Goal: Transaction & Acquisition: Purchase product/service

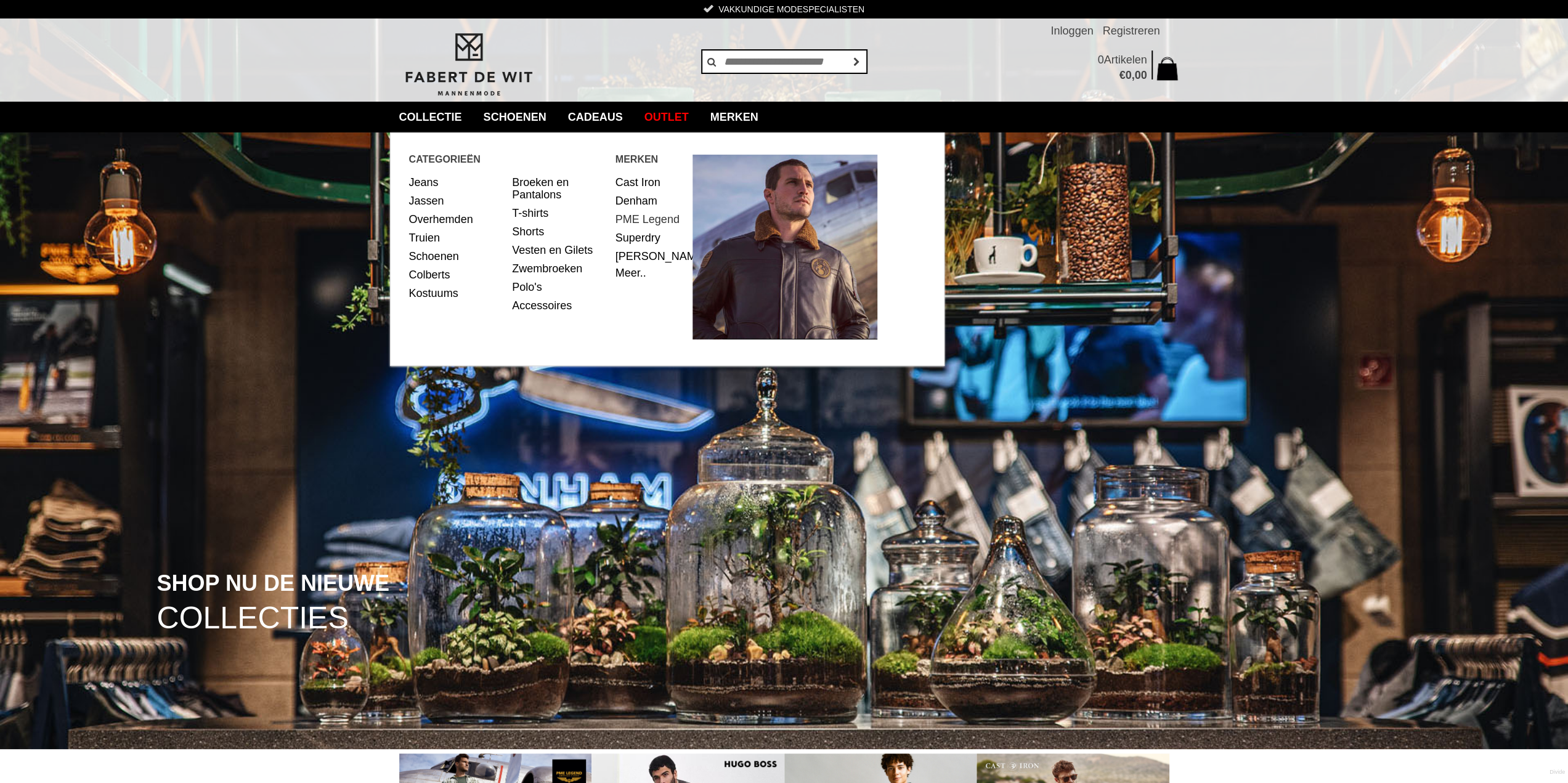
click at [632, 216] on link "PME Legend" at bounding box center [649, 219] width 68 height 19
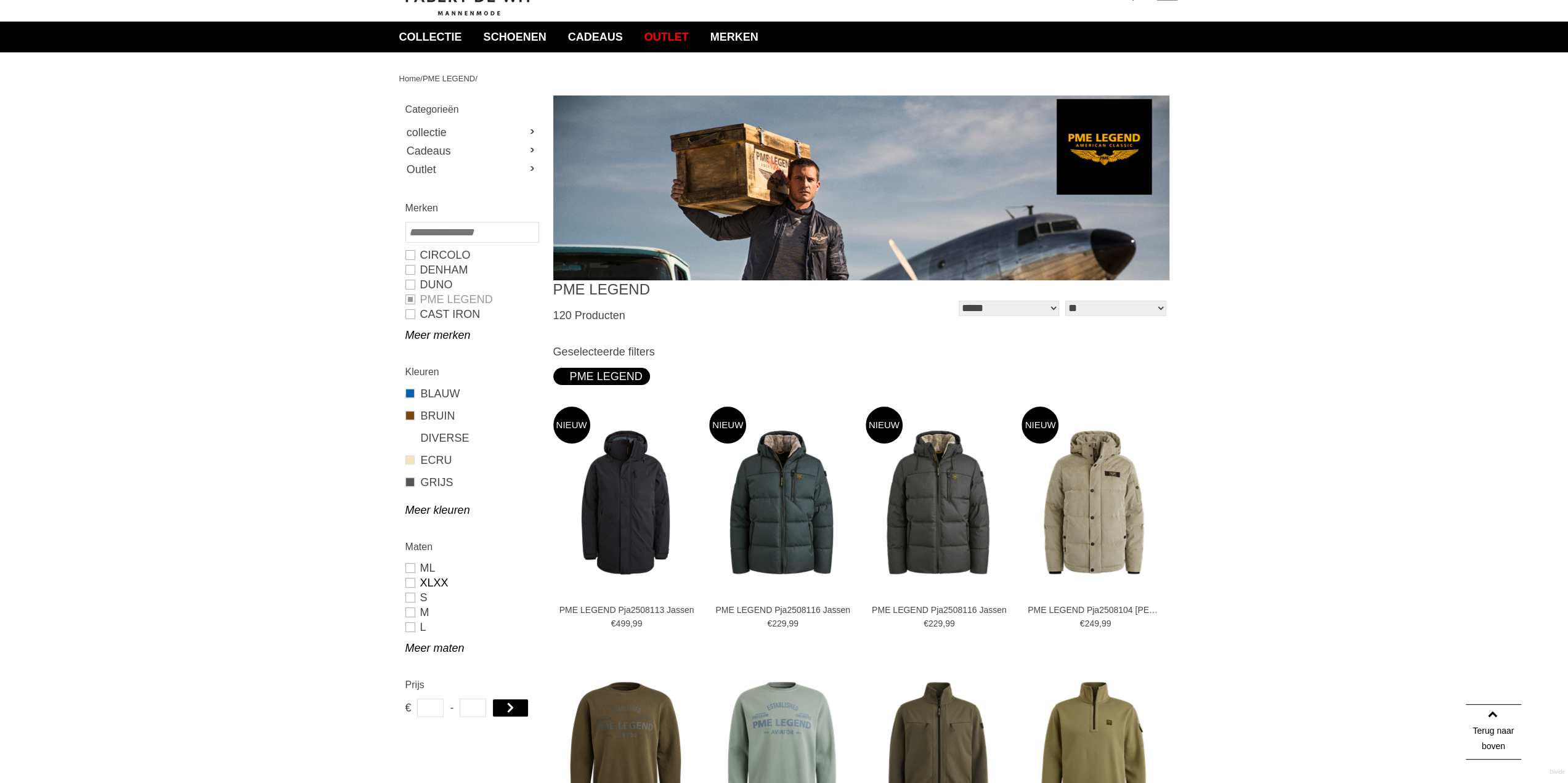
scroll to position [62, 0]
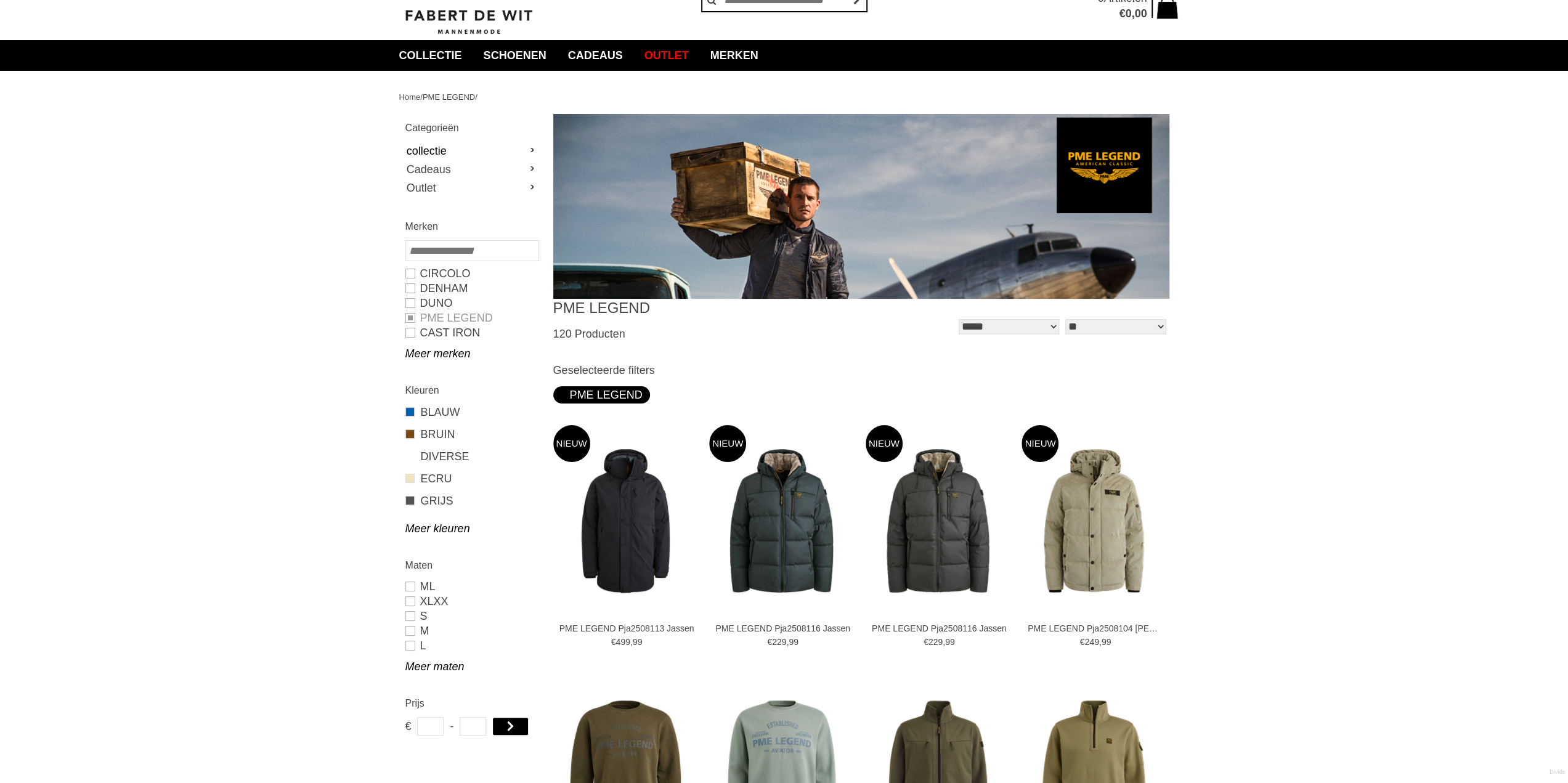
click at [443, 151] on link "collectie" at bounding box center [471, 151] width 132 height 19
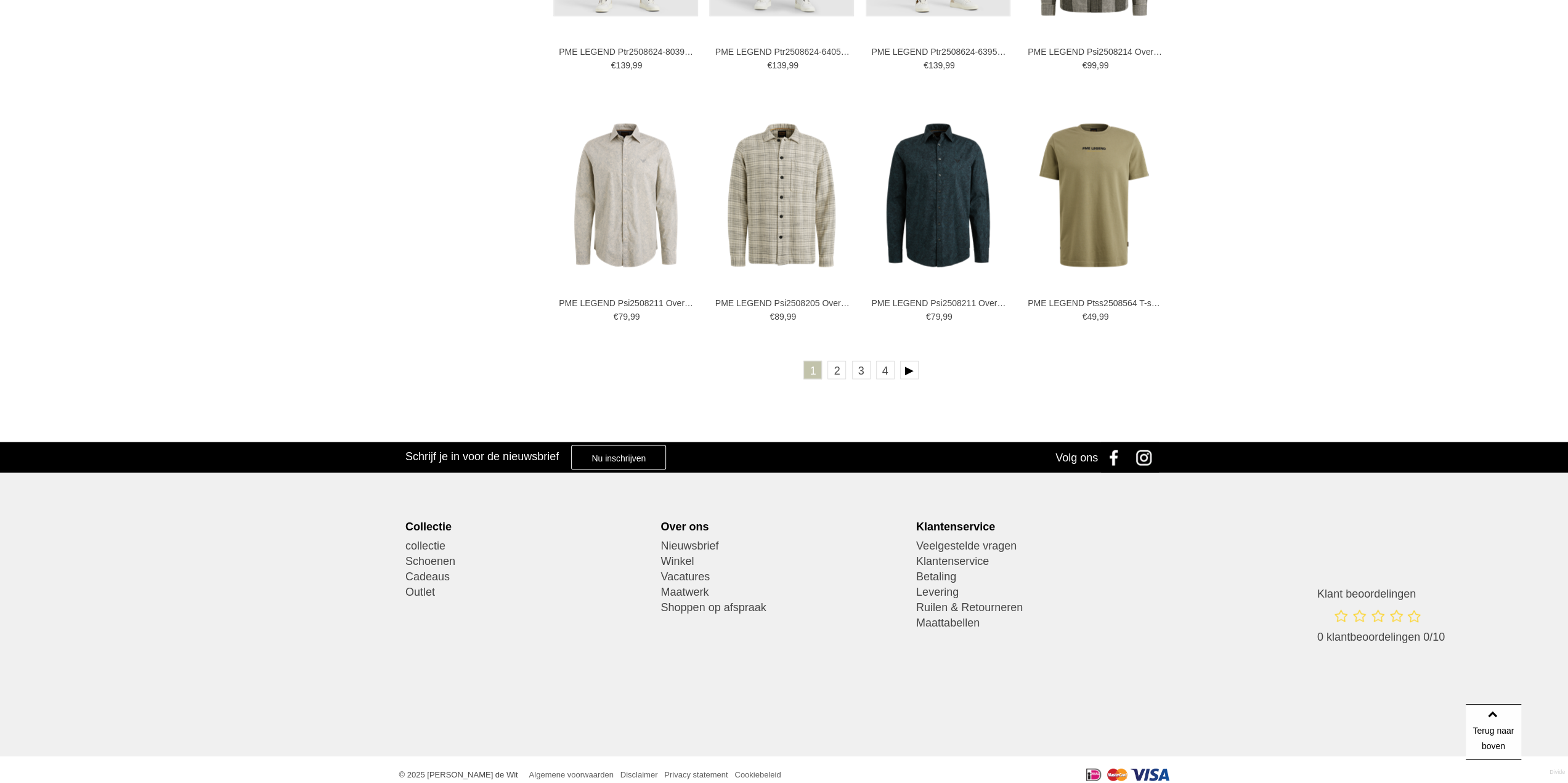
scroll to position [2402, 0]
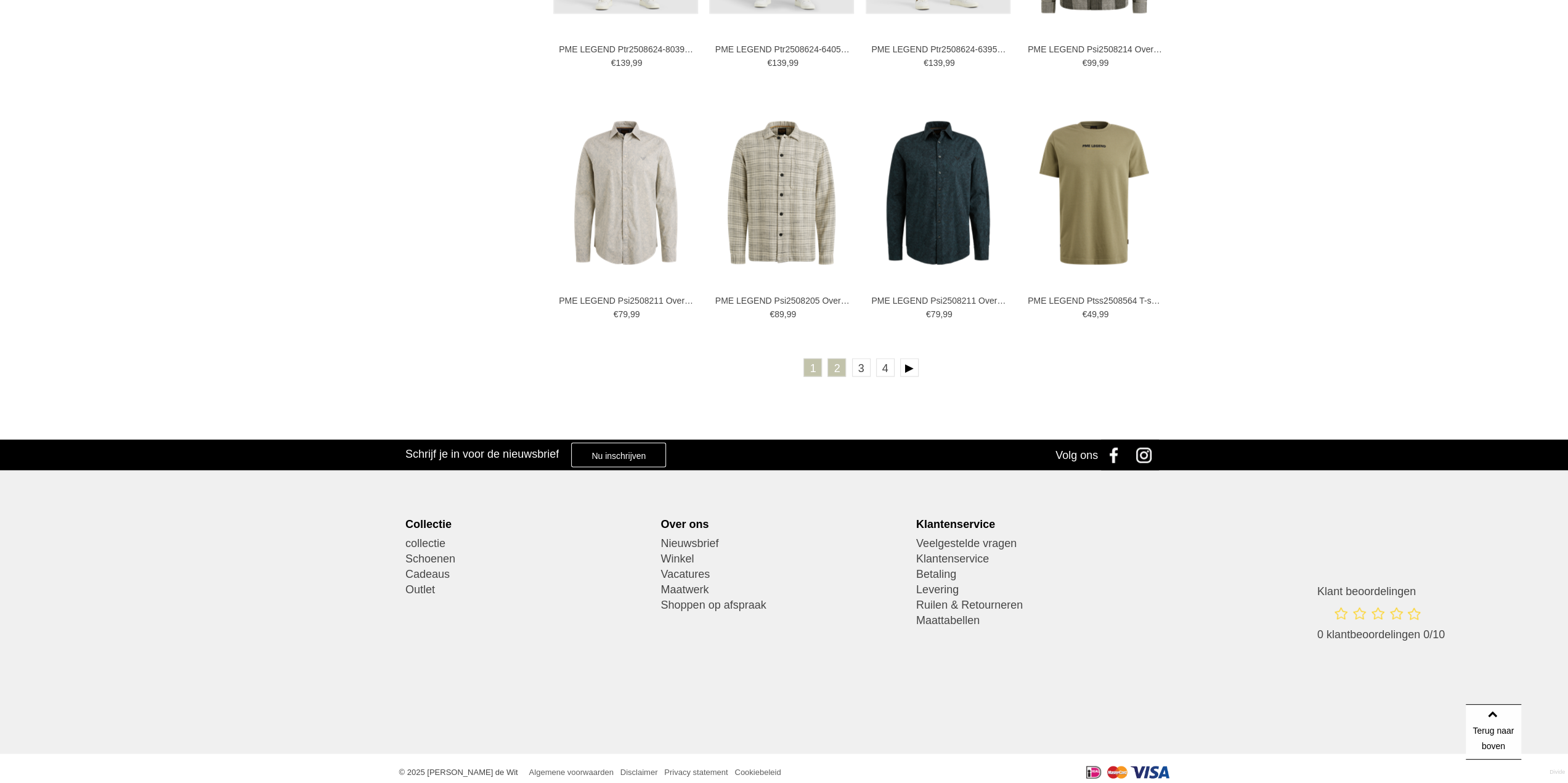
click at [836, 373] on link "2" at bounding box center [837, 367] width 19 height 19
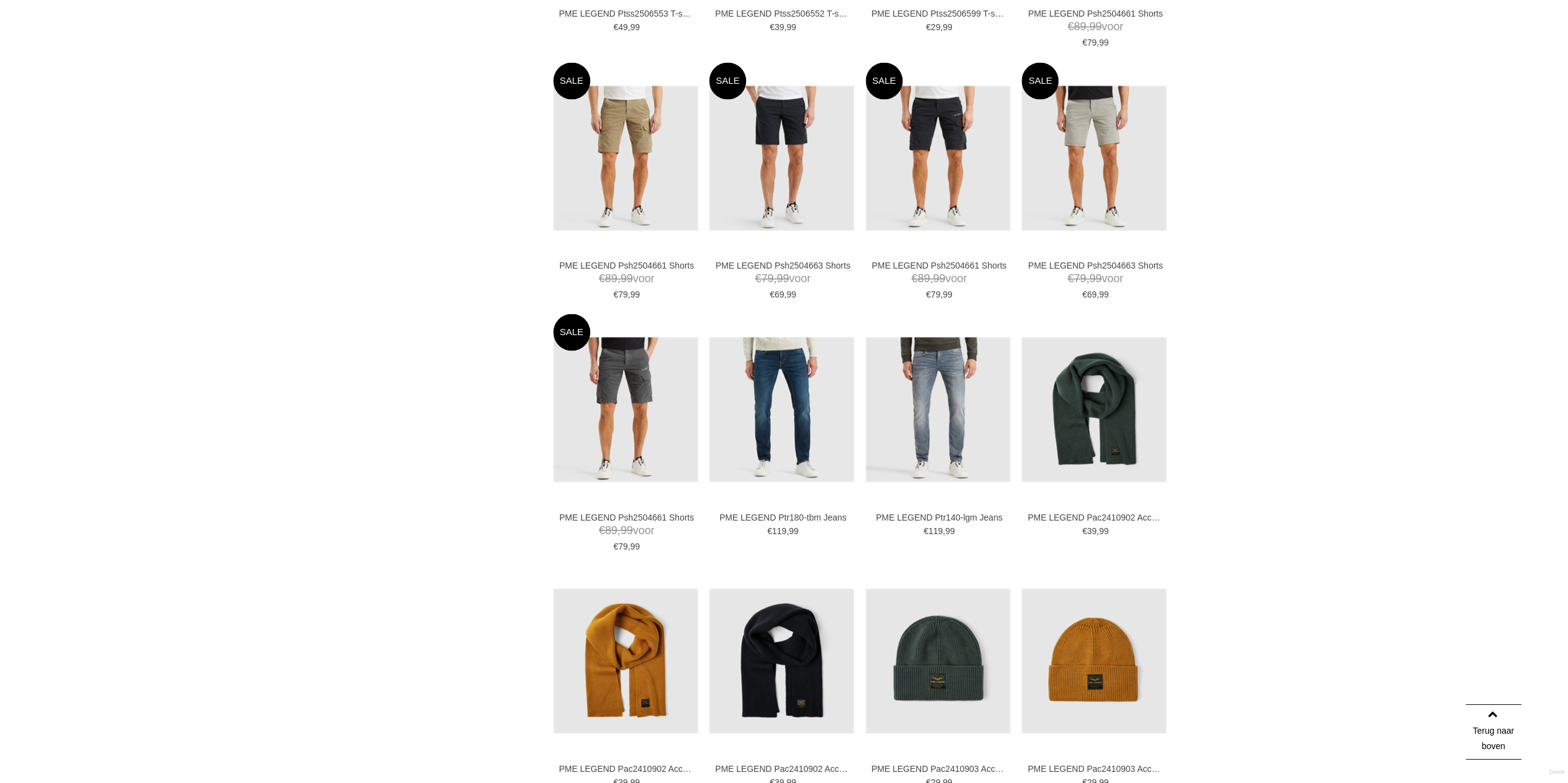
scroll to position [2094, 0]
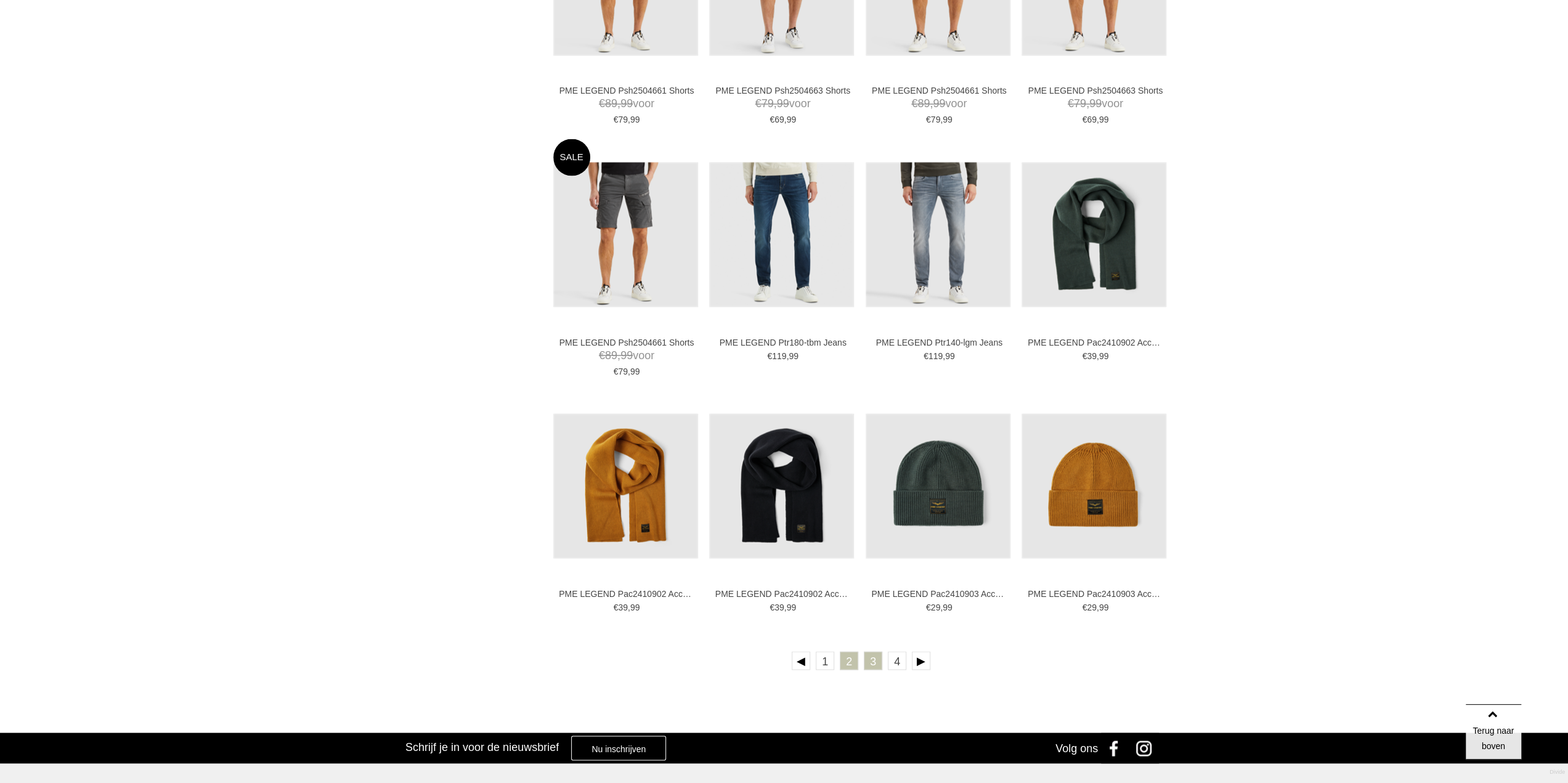
click at [868, 665] on link "3" at bounding box center [872, 660] width 19 height 19
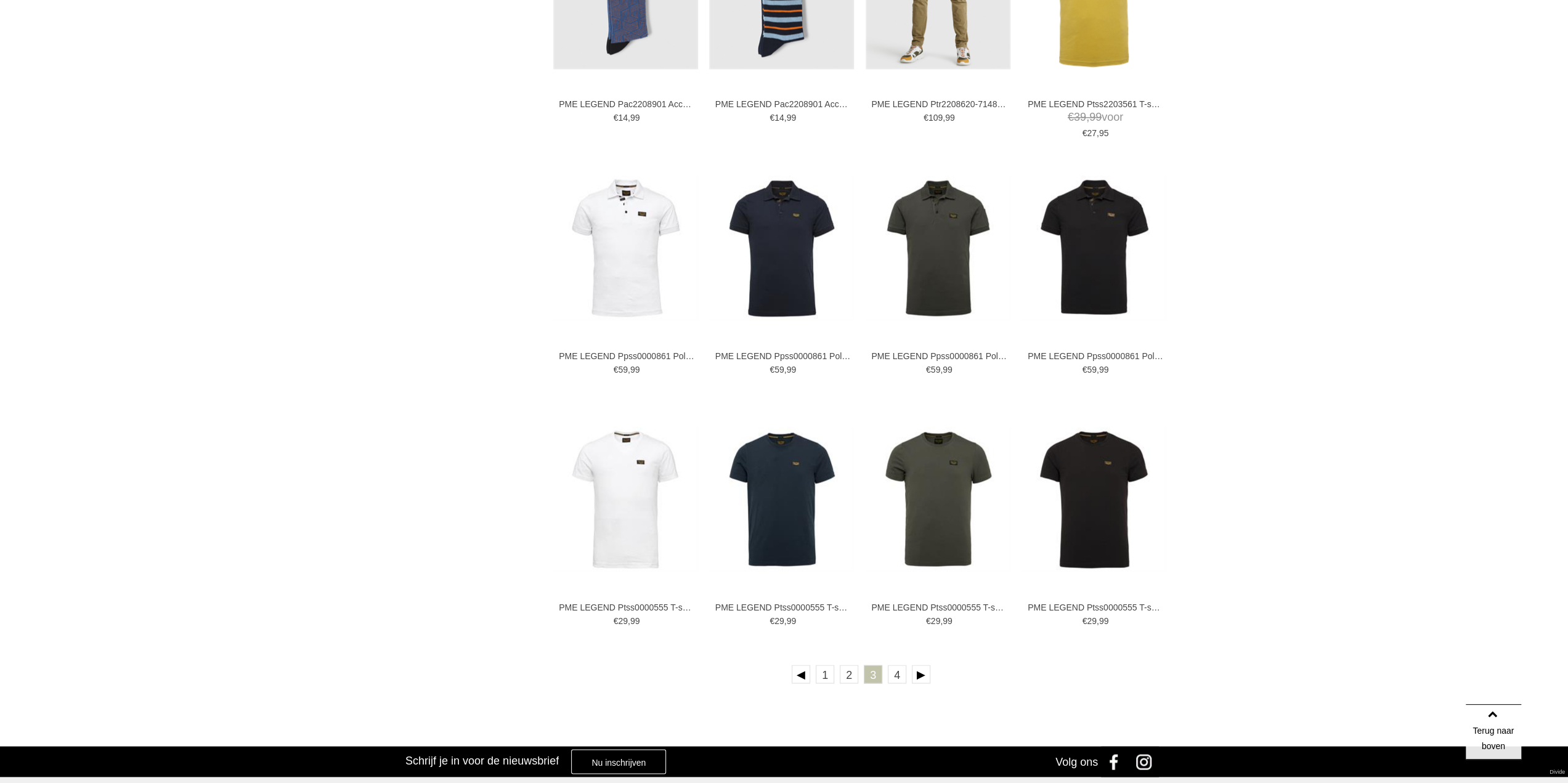
scroll to position [2218, 0]
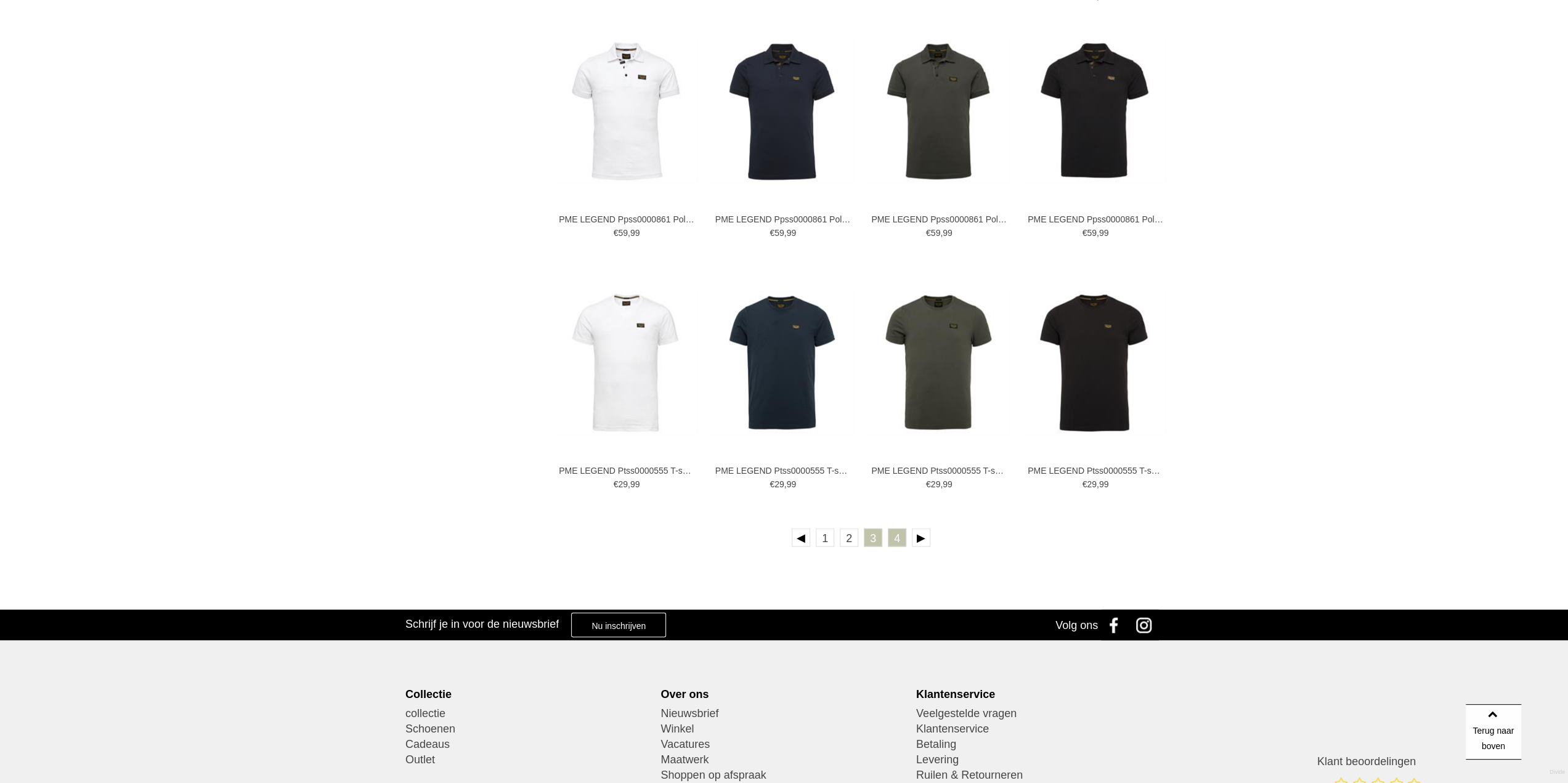
click at [896, 533] on link "4" at bounding box center [897, 537] width 19 height 19
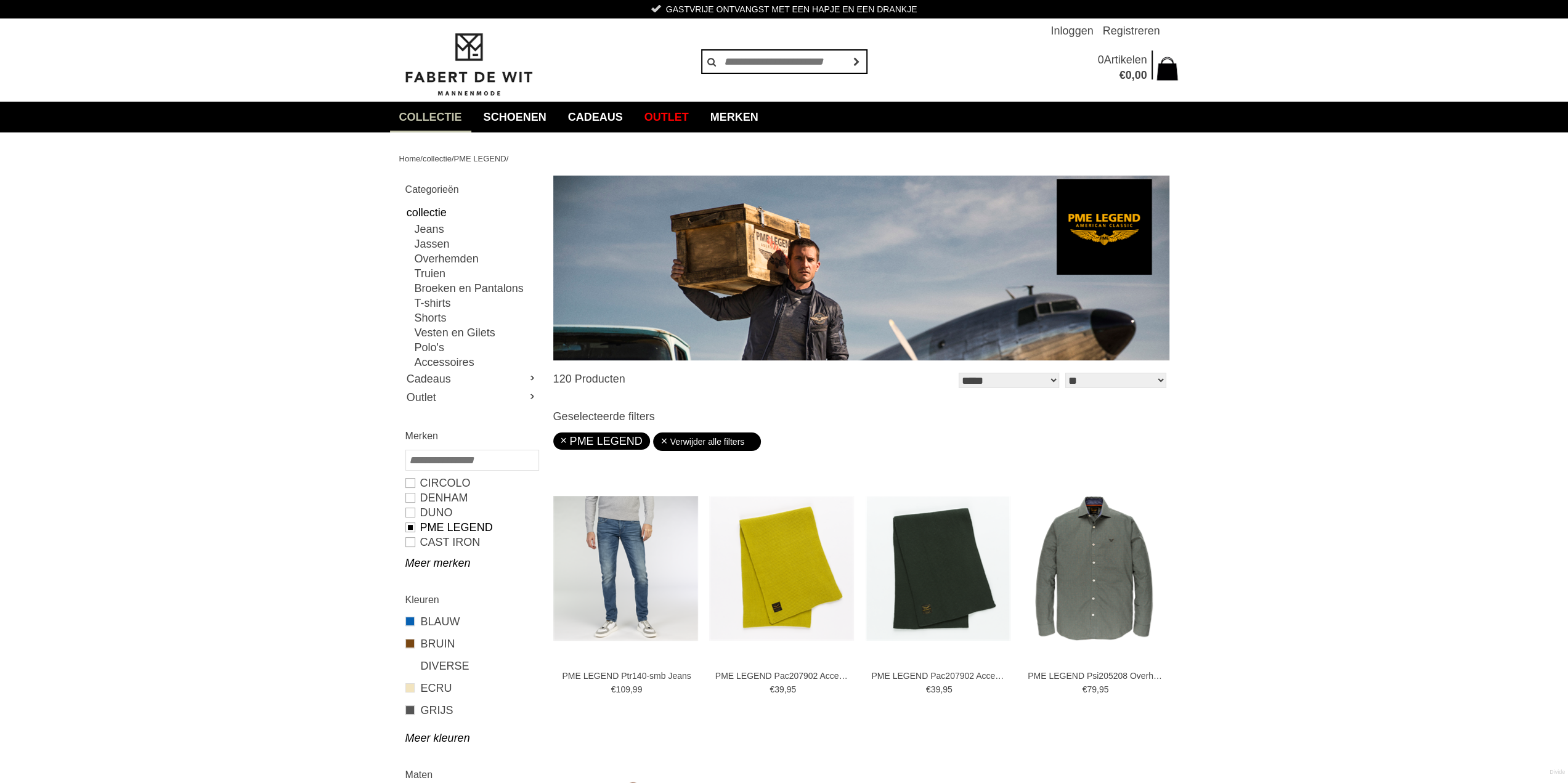
scroll to position [185, 0]
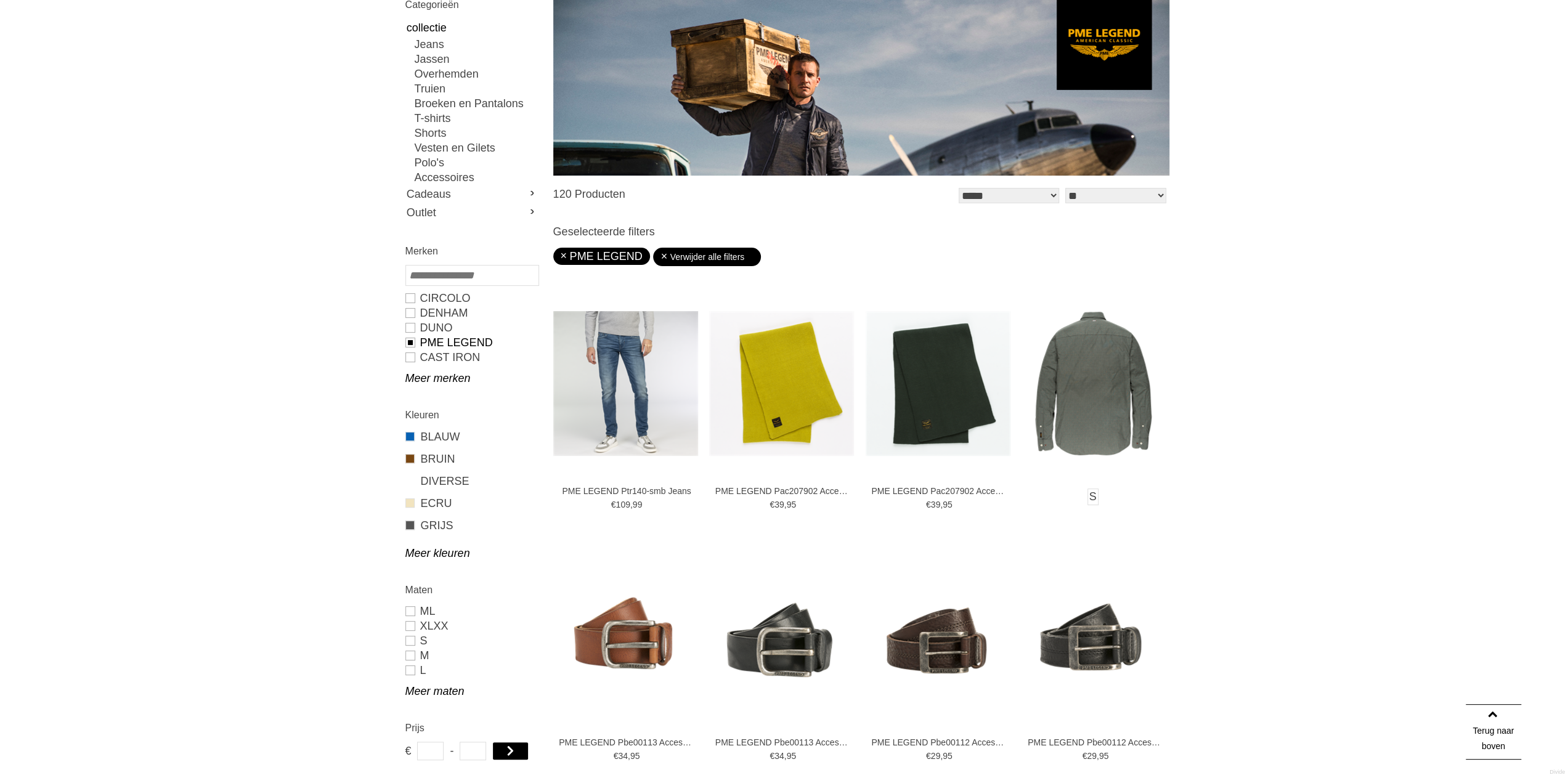
click at [1100, 399] on img at bounding box center [1094, 383] width 145 height 145
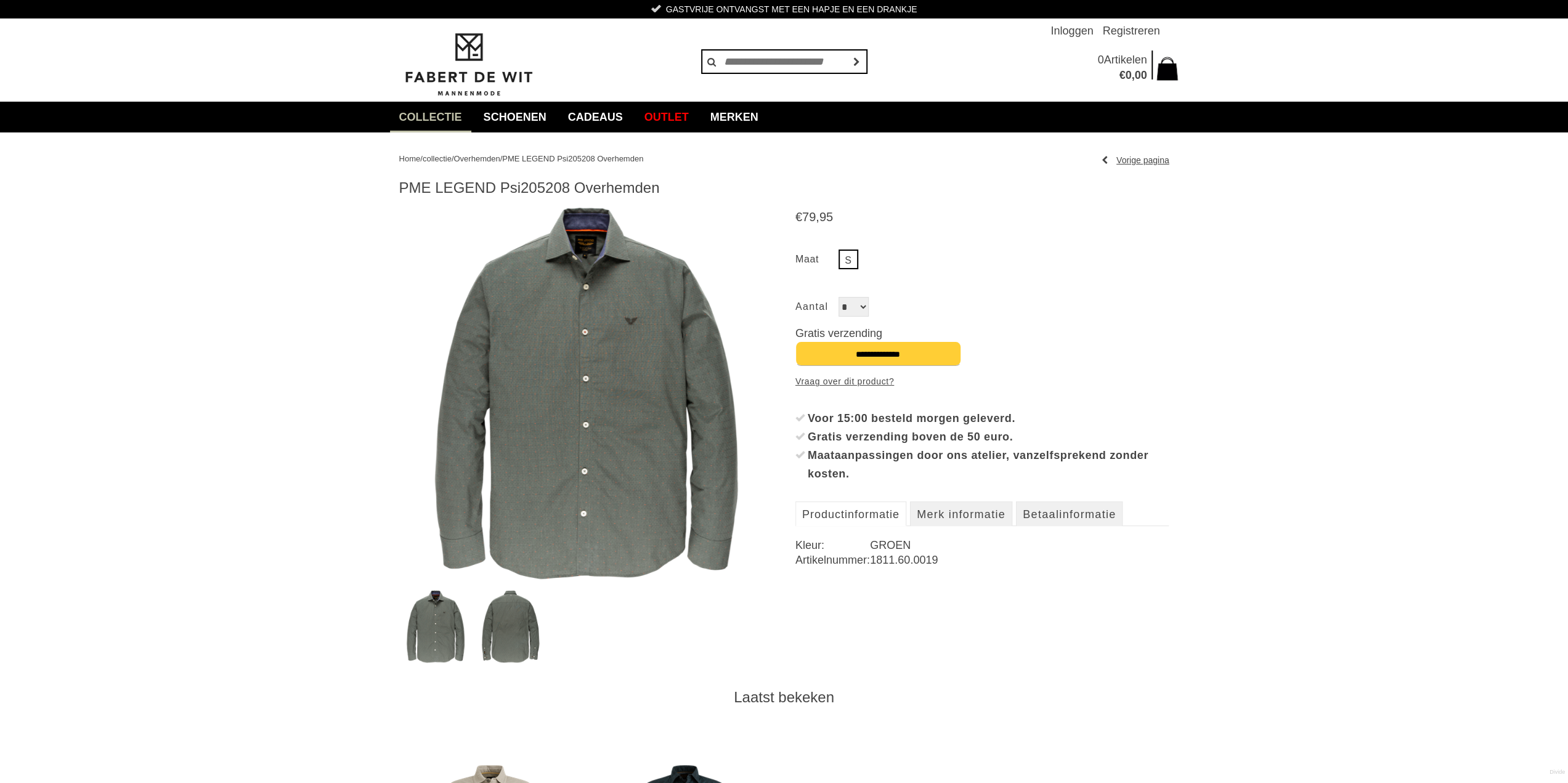
click at [593, 402] on img at bounding box center [585, 393] width 374 height 374
click at [504, 186] on h1 "PME LEGEND Psi205208 Overhemden" at bounding box center [784, 187] width 770 height 19
drag, startPoint x: 398, startPoint y: 188, endPoint x: 575, endPoint y: 190, distance: 177.0
click at [575, 190] on div "Home / collectie / Overhemden / PME LEGEND Psi205208 Overhemden Vorige pagina P…" at bounding box center [784, 748] width 789 height 1233
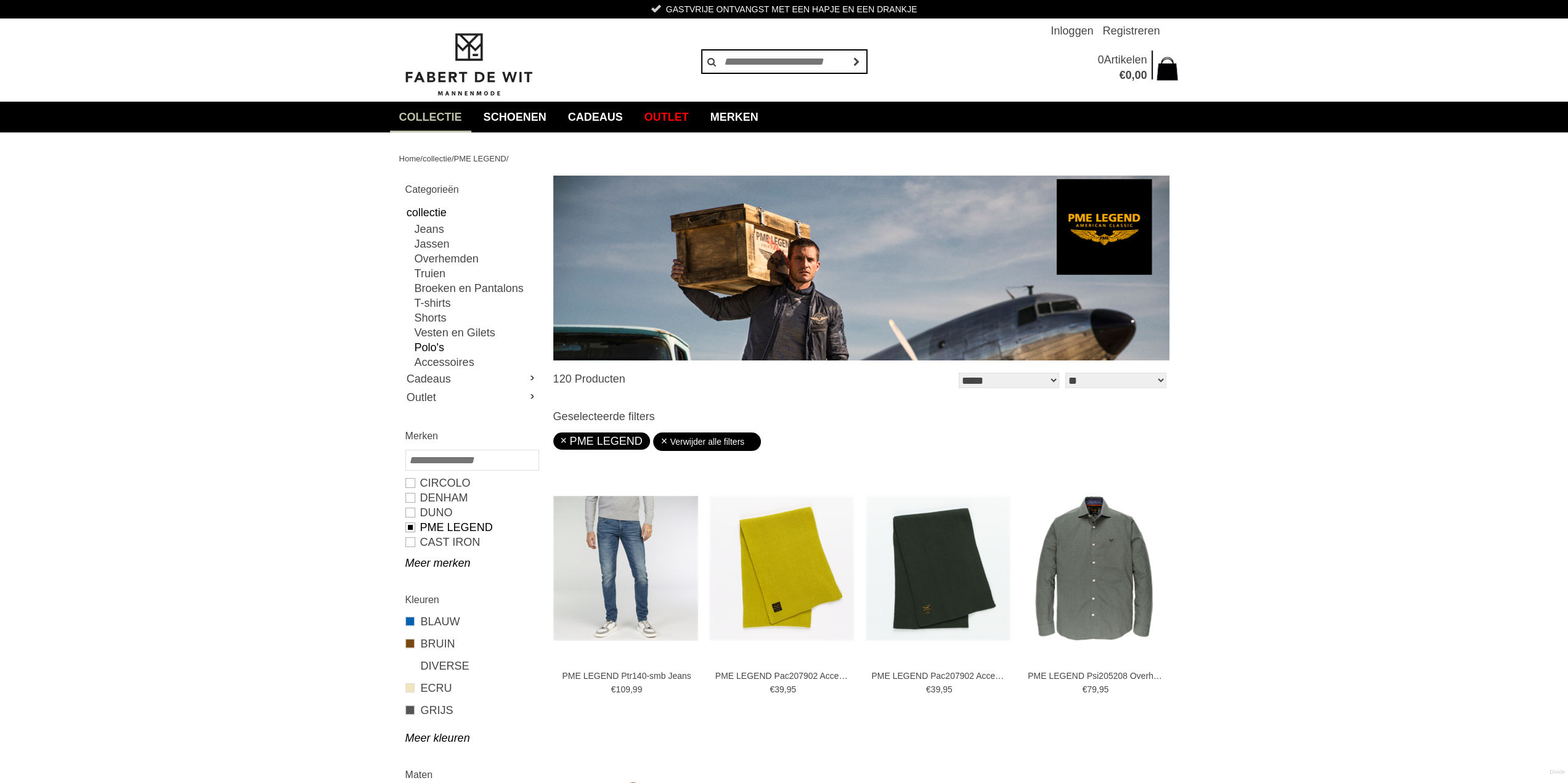
click at [430, 345] on link "Polo's" at bounding box center [476, 347] width 123 height 15
type input "**"
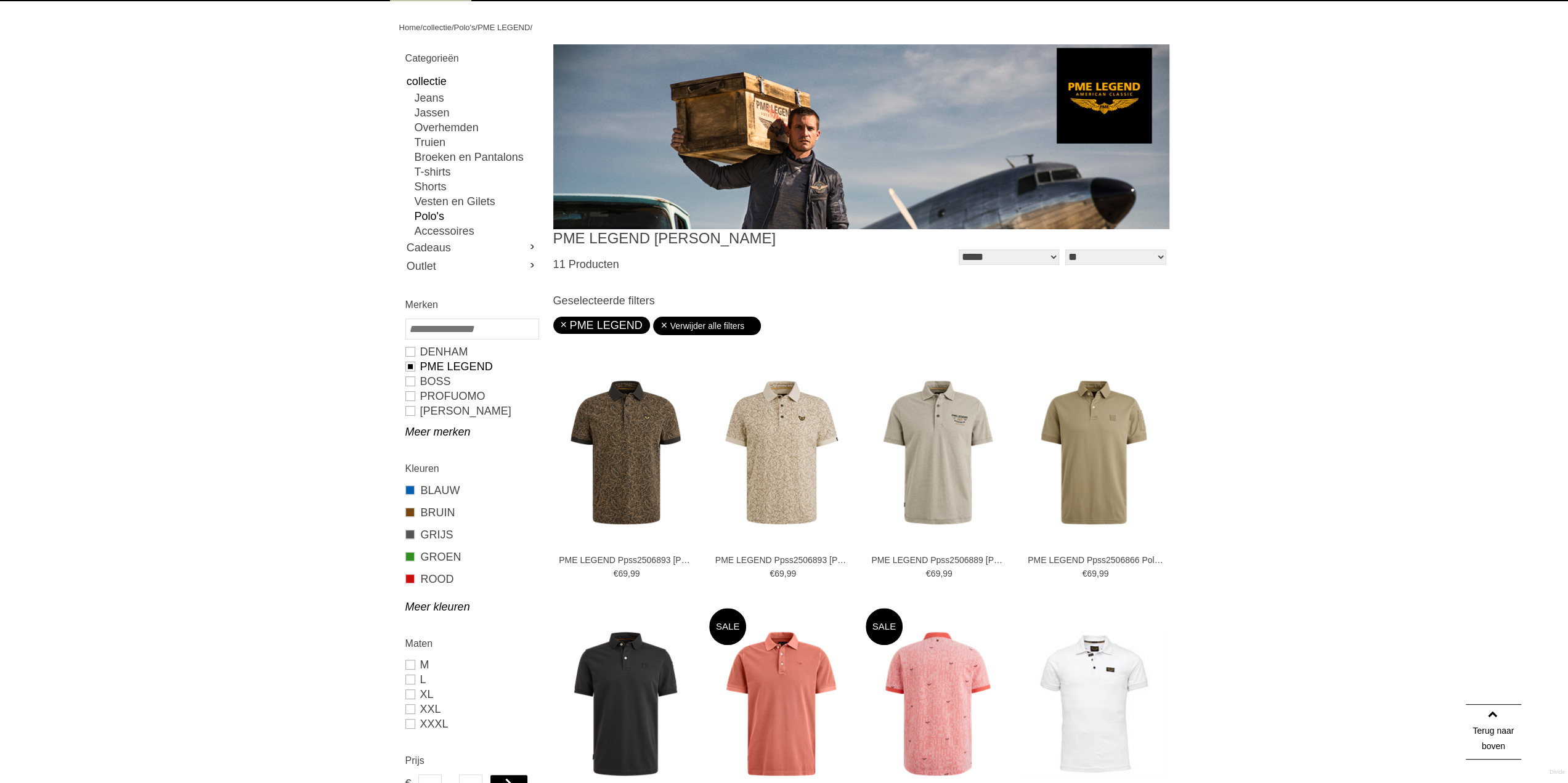
scroll to position [42, 0]
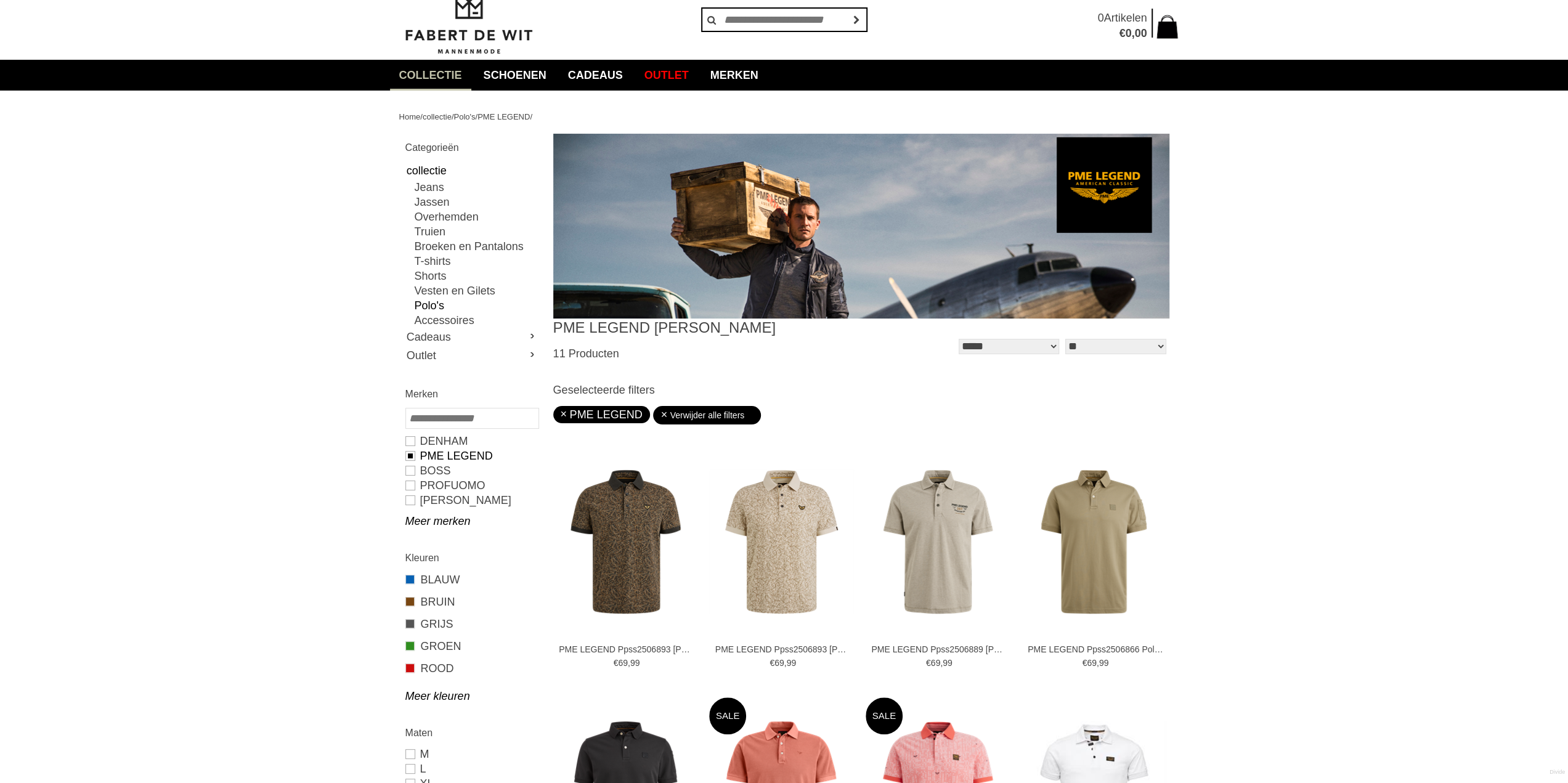
click at [450, 25] on img at bounding box center [468, 23] width 139 height 66
